Goal: Information Seeking & Learning: Learn about a topic

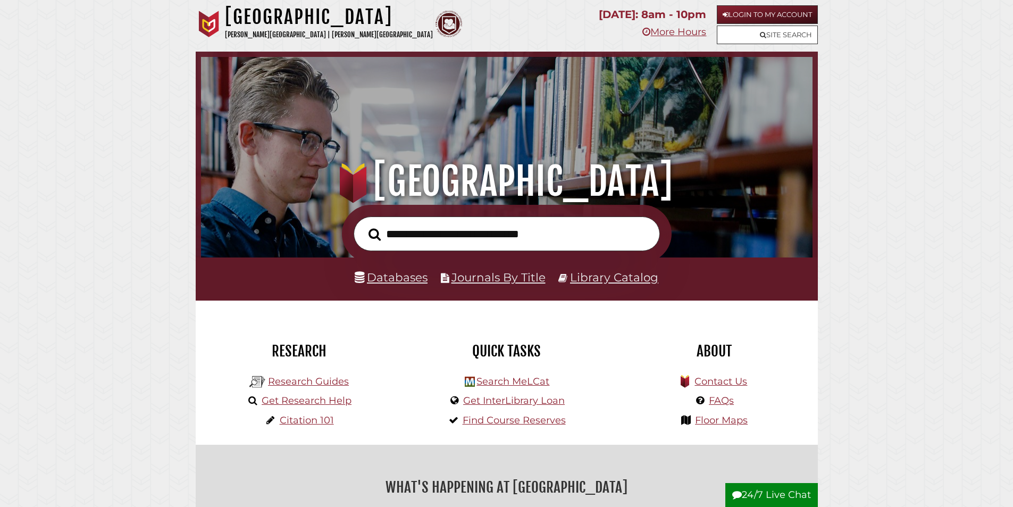
drag, startPoint x: 498, startPoint y: 7, endPoint x: 109, endPoint y: 79, distance: 395.7
click at [427, 319] on div "Quick Tasks Search MeLCat Get InterLibrary Loan Find Course Reserves" at bounding box center [506, 372] width 207 height 144
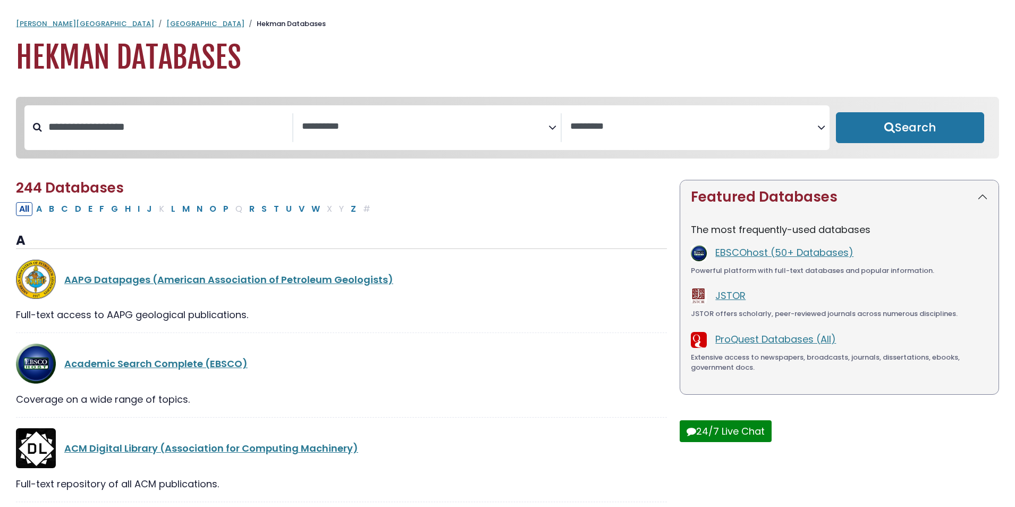
select select "Database Subject Filter"
select select "Database Vendors Filter"
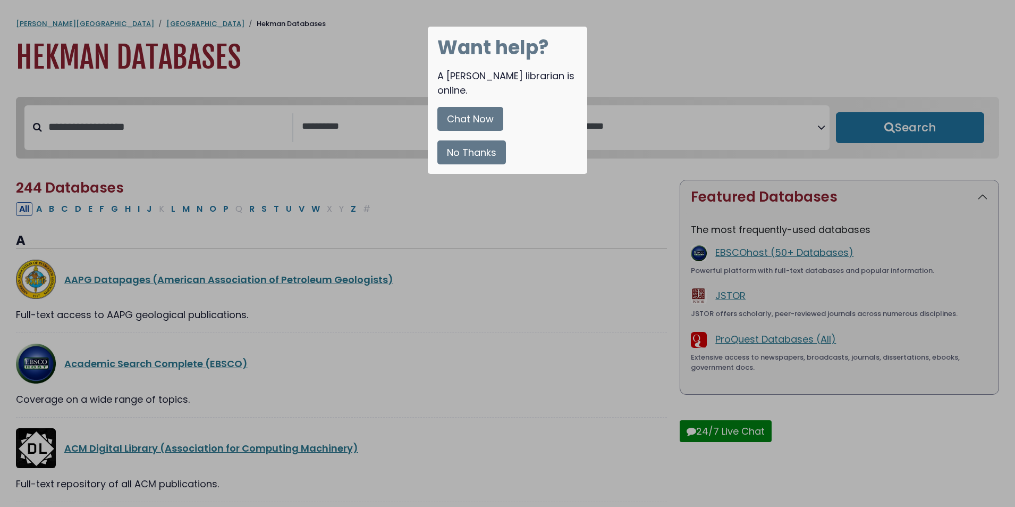
click at [483, 140] on button "No Thanks" at bounding box center [471, 152] width 69 height 24
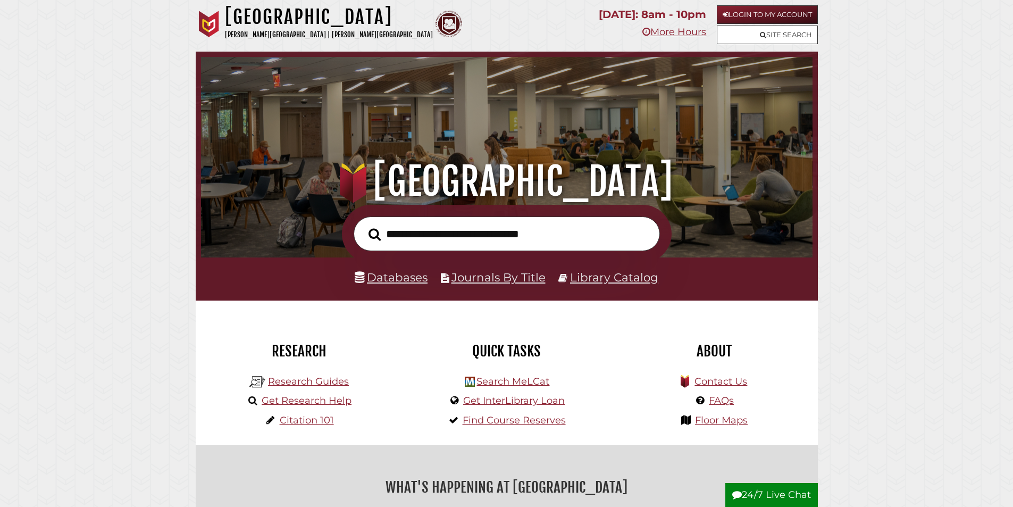
scroll to position [202, 606]
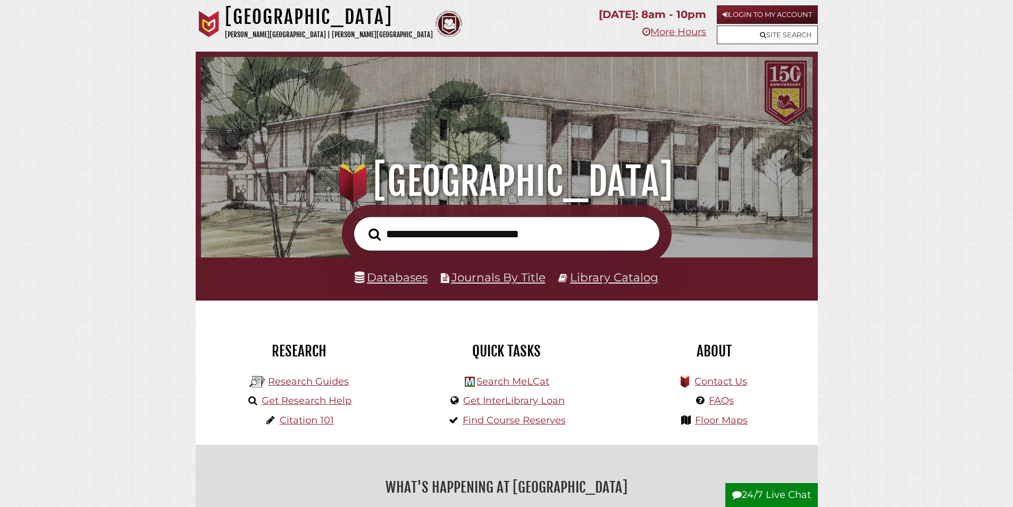
scroll to position [202, 606]
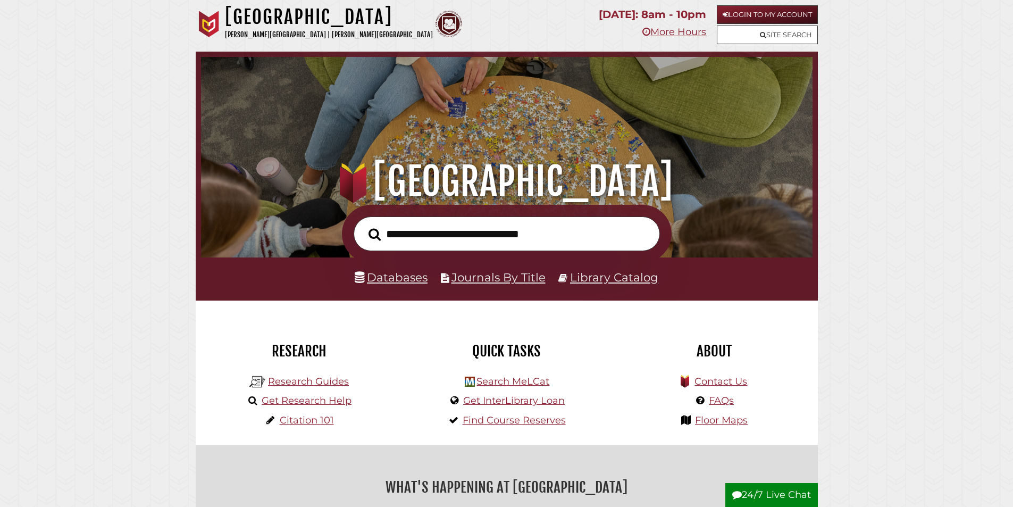
scroll to position [202, 606]
click at [416, 237] on input "text" at bounding box center [507, 233] width 306 height 35
drag, startPoint x: 355, startPoint y: 2, endPoint x: 79, endPoint y: 63, distance: 282.6
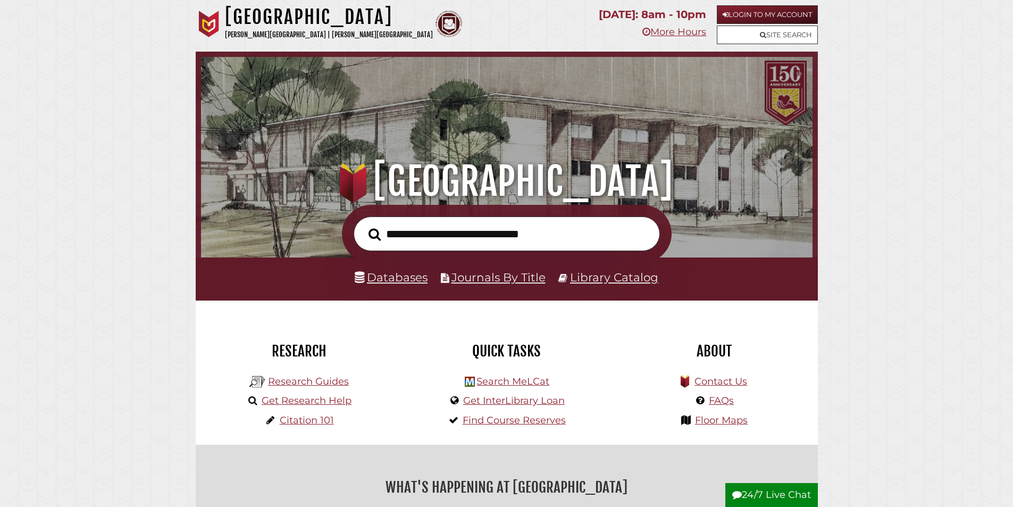
scroll to position [202, 606]
type input "**********"
click at [363, 225] on button "Search" at bounding box center [374, 234] width 23 height 19
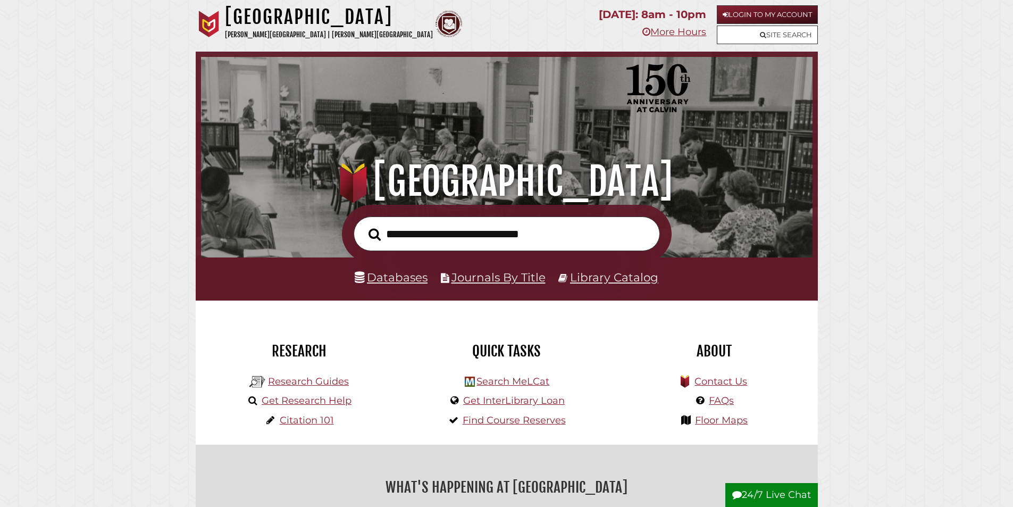
scroll to position [202, 606]
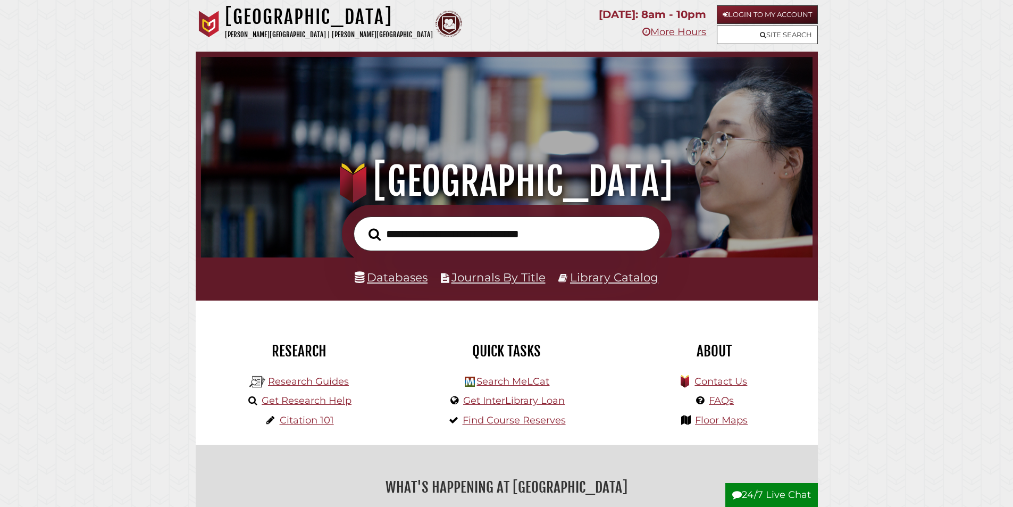
scroll to position [202, 606]
type input "**********"
click at [363, 225] on button "Search" at bounding box center [374, 234] width 23 height 19
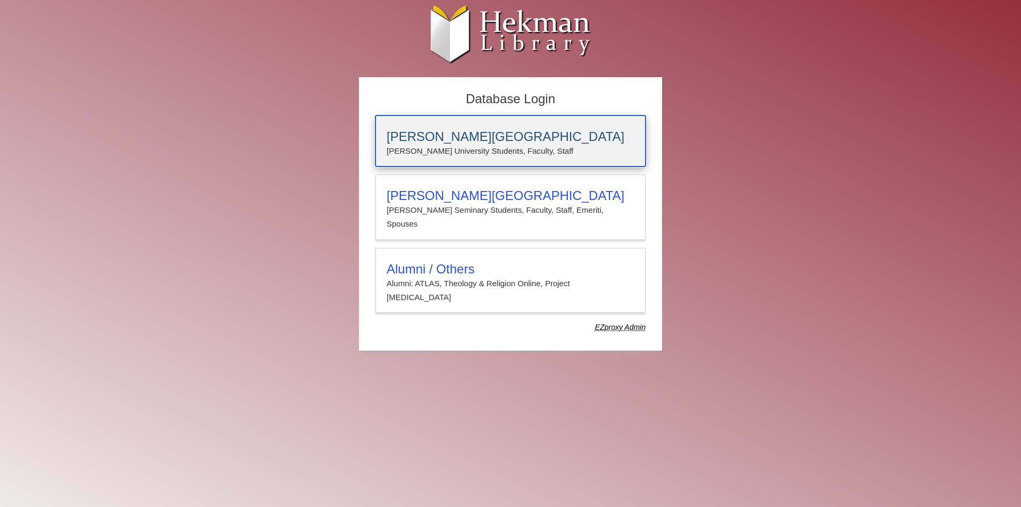
click at [439, 151] on p "[PERSON_NAME] University Students, Faculty, Staff" at bounding box center [510, 151] width 248 height 14
